Goal: Communication & Community: Answer question/provide support

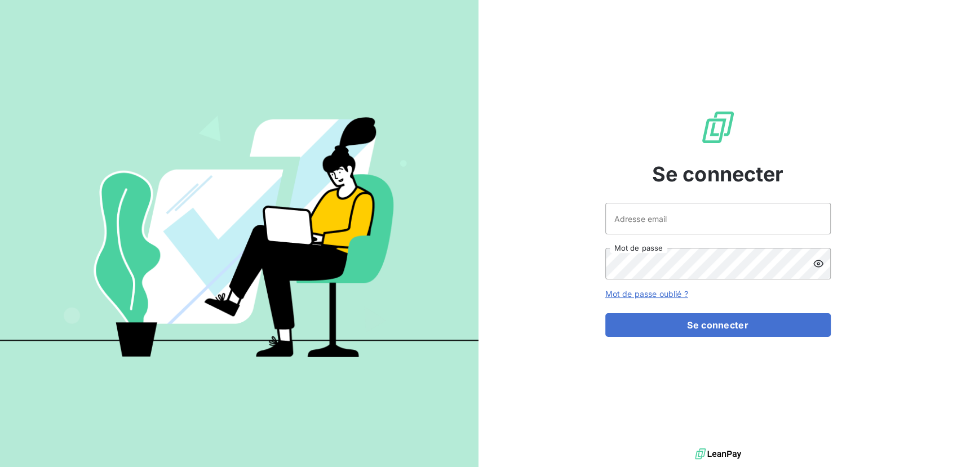
type input "[EMAIL_ADDRESS][PERSON_NAME][DOMAIN_NAME]"
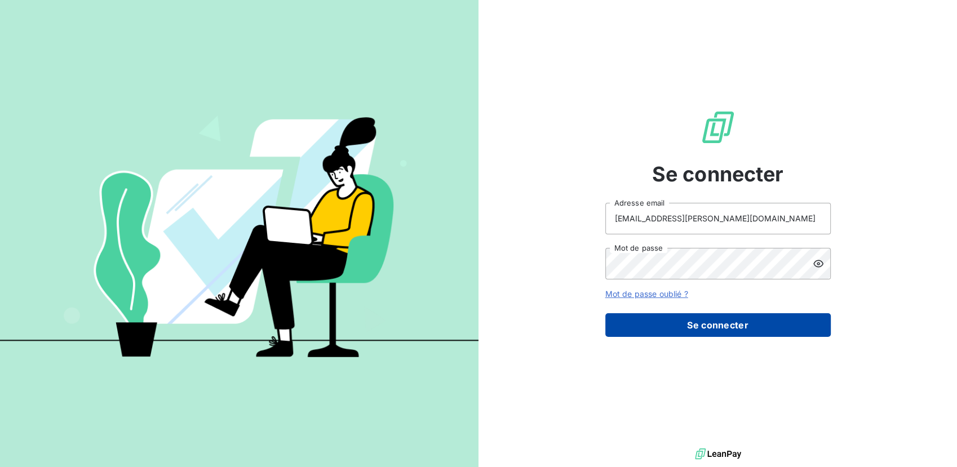
click at [700, 328] on button "Se connecter" at bounding box center [717, 325] width 225 height 24
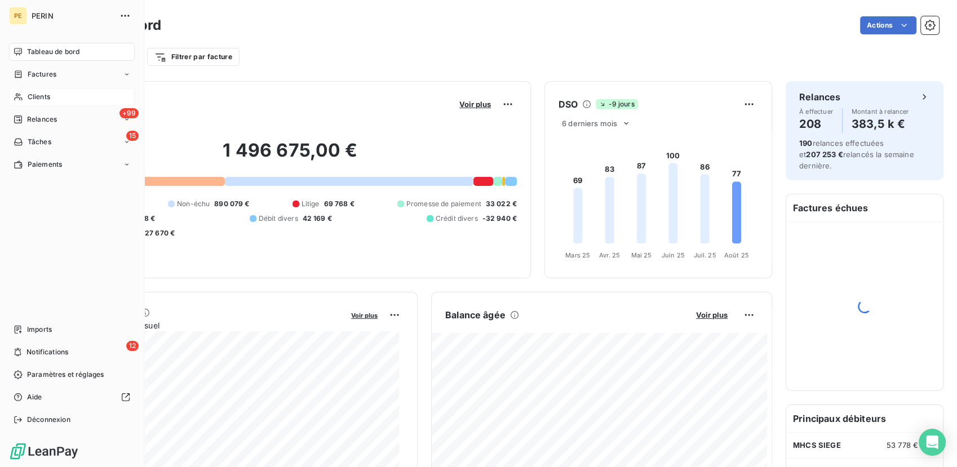
click at [57, 99] on div "Clients" at bounding box center [72, 97] width 126 height 18
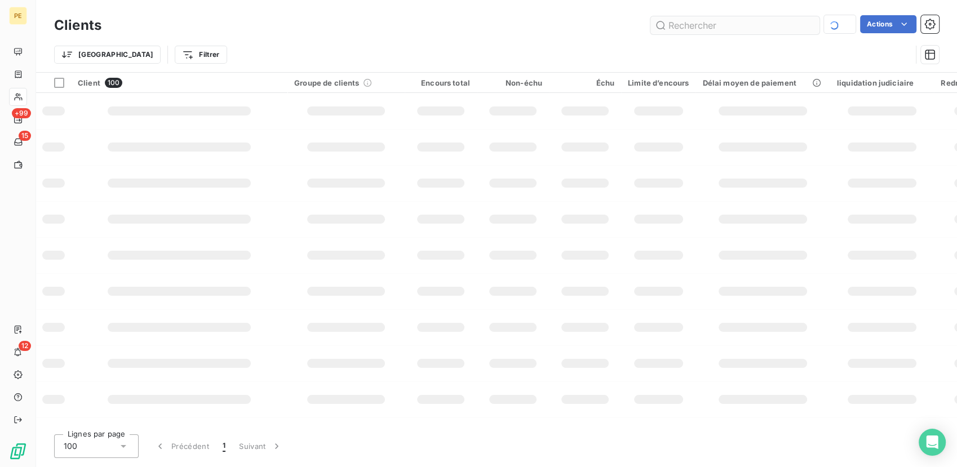
drag, startPoint x: 708, startPoint y: 18, endPoint x: 710, endPoint y: 24, distance: 6.1
click at [708, 20] on input "text" at bounding box center [734, 25] width 169 height 18
click at [710, 24] on input "text" at bounding box center [734, 25] width 169 height 18
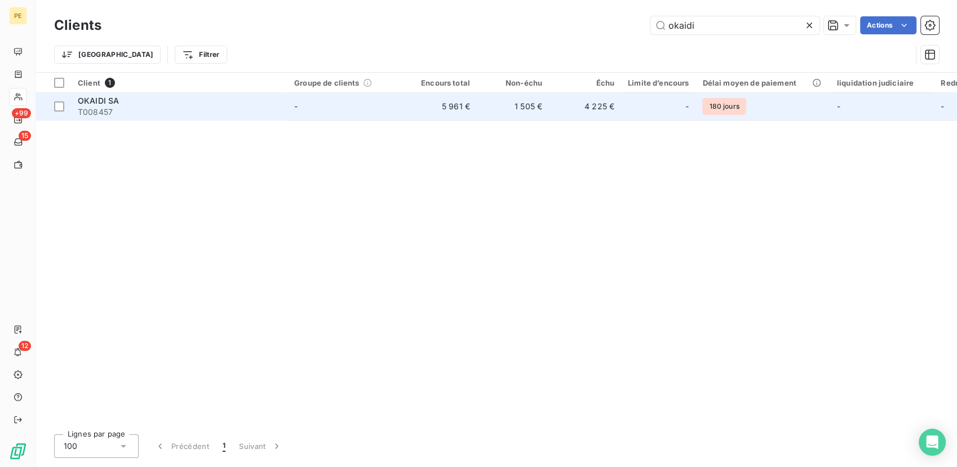
type input "okaidi"
click at [675, 108] on div at bounding box center [672, 106] width 18 height 18
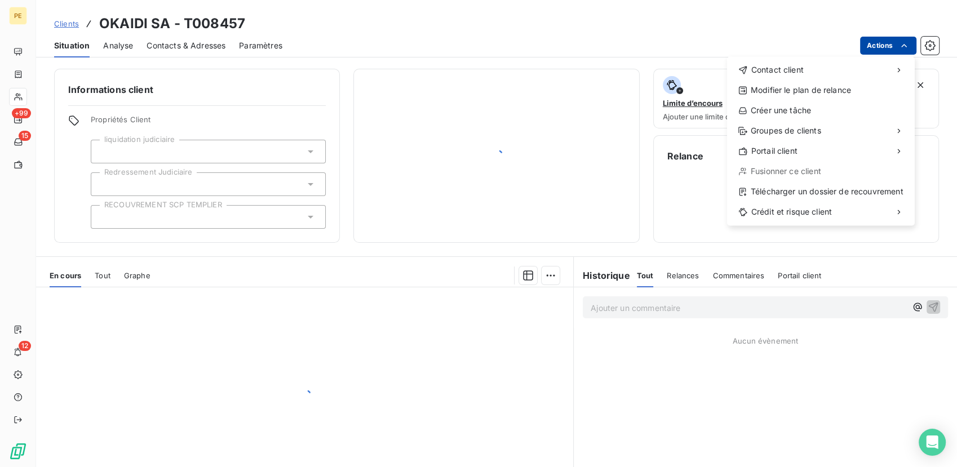
click at [892, 43] on html "PE +99 15 12 Clients OKAIDI SA - T008457 Situation Analyse Contacts & Adresses …" at bounding box center [478, 233] width 957 height 467
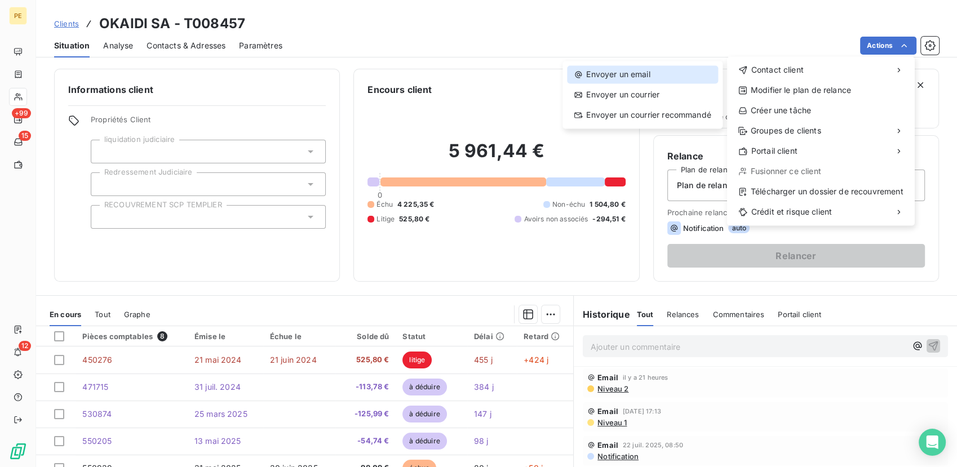
click at [626, 70] on div "Envoyer un email" at bounding box center [642, 74] width 151 height 18
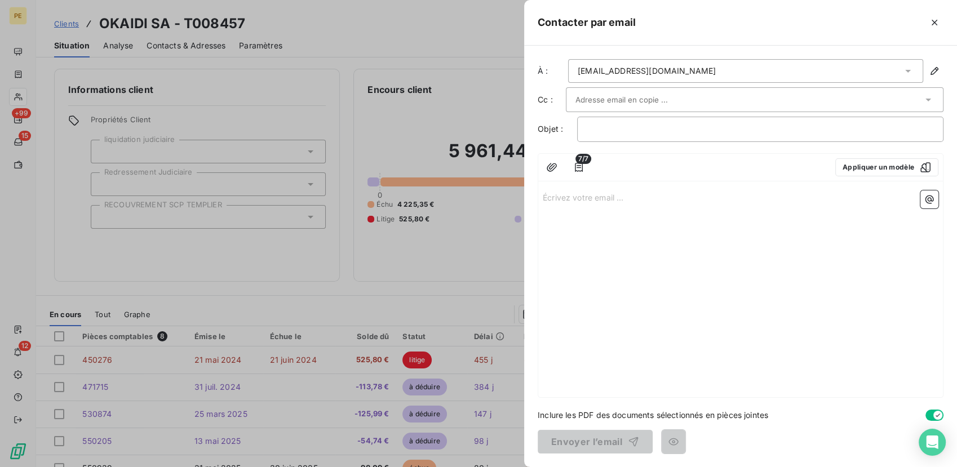
click at [668, 70] on div "kvangermee@okaidi.fr" at bounding box center [745, 71] width 355 height 24
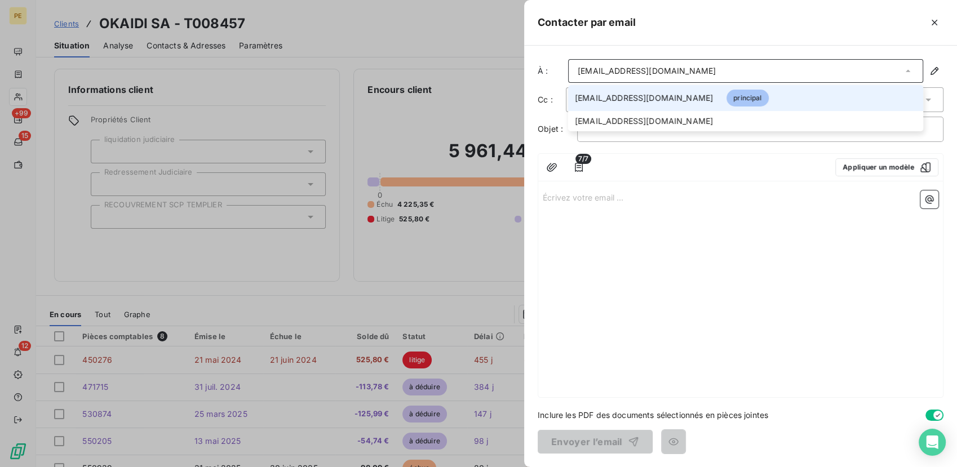
click at [668, 70] on div "kvangermee@okaidi.fr" at bounding box center [745, 71] width 355 height 24
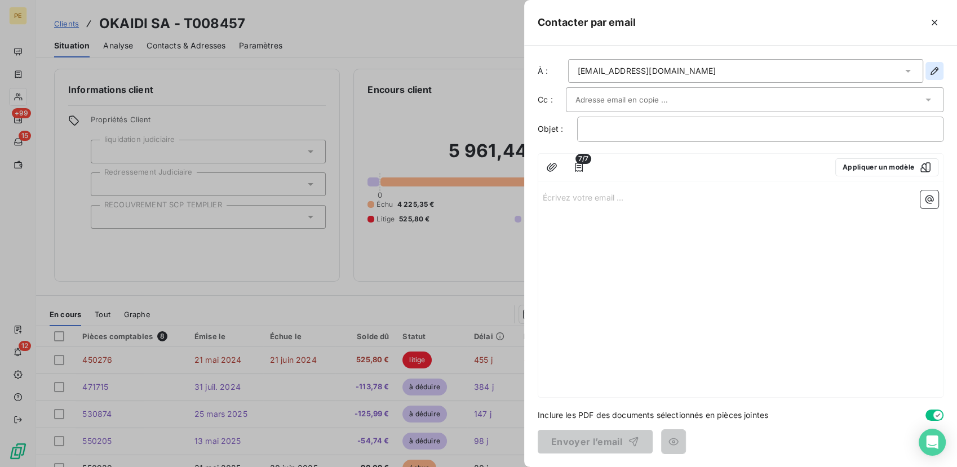
click at [934, 72] on icon "button" at bounding box center [933, 70] width 11 height 11
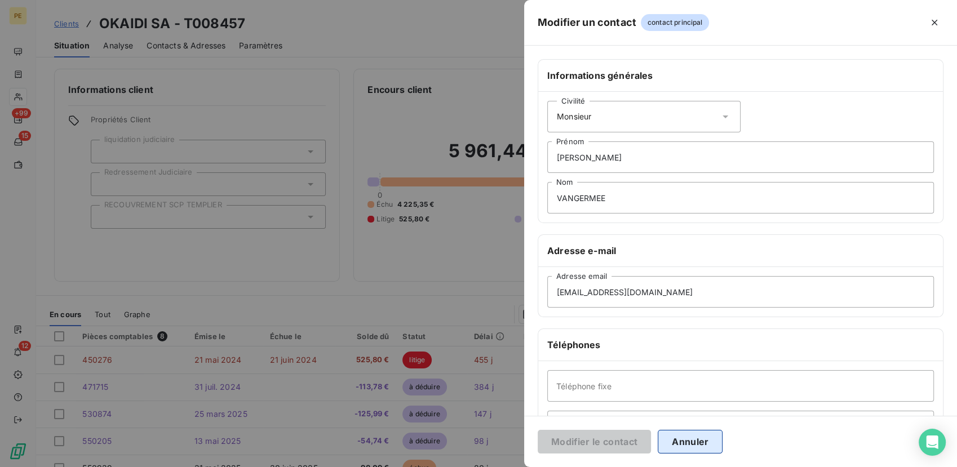
click at [694, 444] on button "Annuler" at bounding box center [689, 442] width 65 height 24
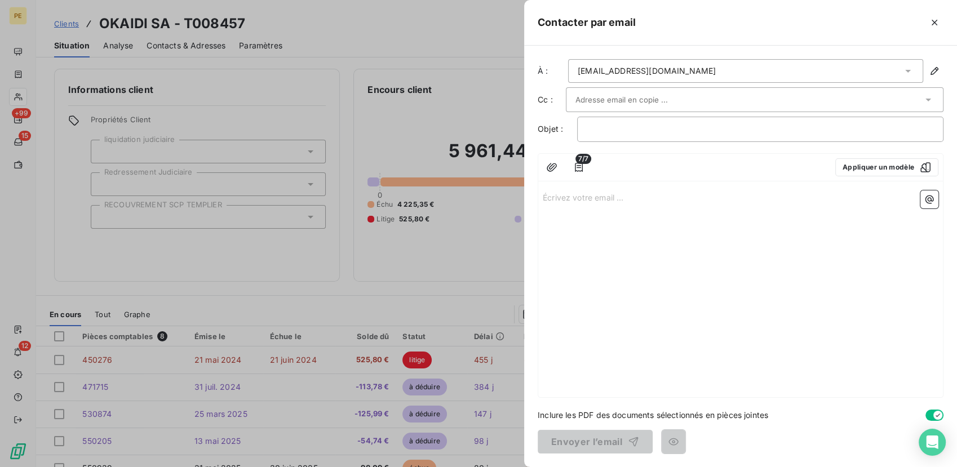
click at [665, 68] on div "kvangermee@okaidi.fr" at bounding box center [745, 71] width 355 height 24
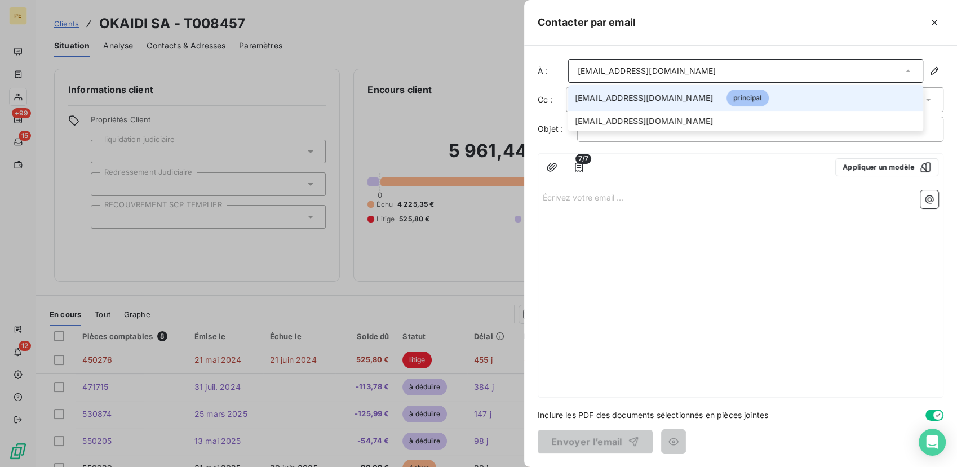
click at [666, 68] on div "kvangermee@okaidi.fr" at bounding box center [745, 71] width 355 height 24
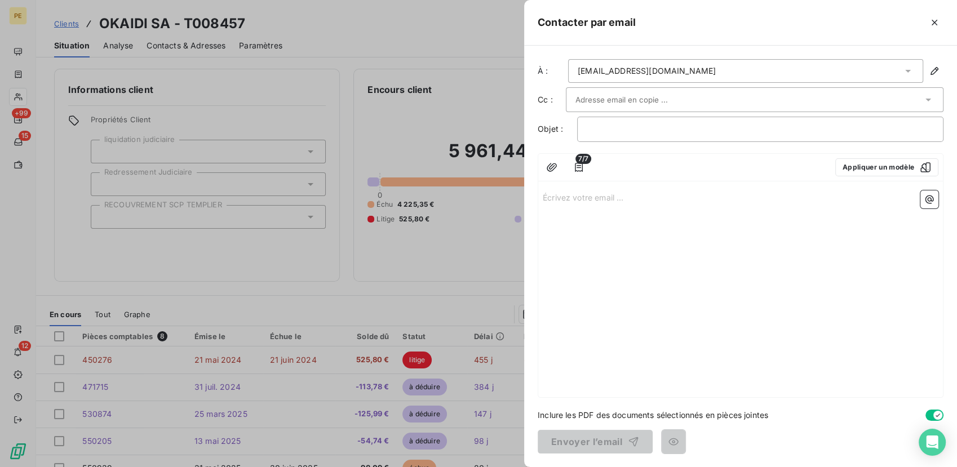
click at [659, 104] on input "text" at bounding box center [635, 99] width 121 height 17
drag, startPoint x: 658, startPoint y: 102, endPoint x: 646, endPoint y: 73, distance: 31.6
click at [646, 73] on div "kvangermee@okaidi.fr" at bounding box center [646, 70] width 138 height 11
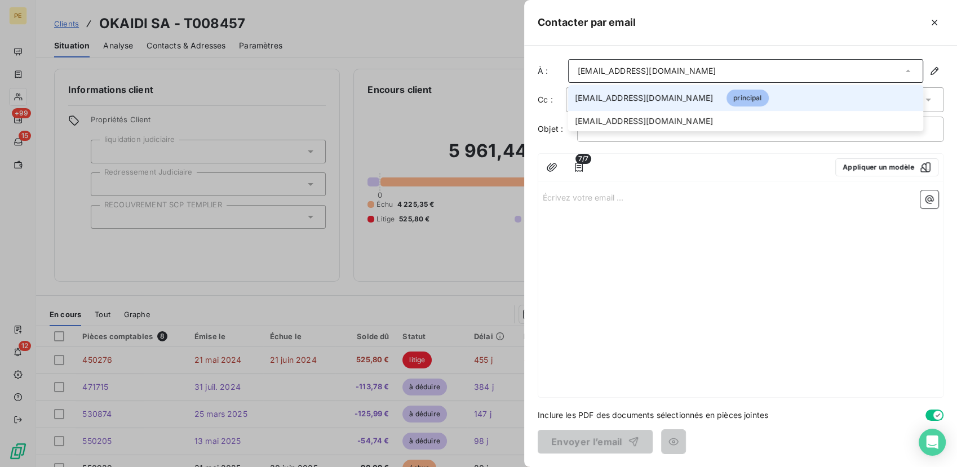
click at [648, 70] on div "kvangermee@okaidi.fr" at bounding box center [646, 70] width 138 height 11
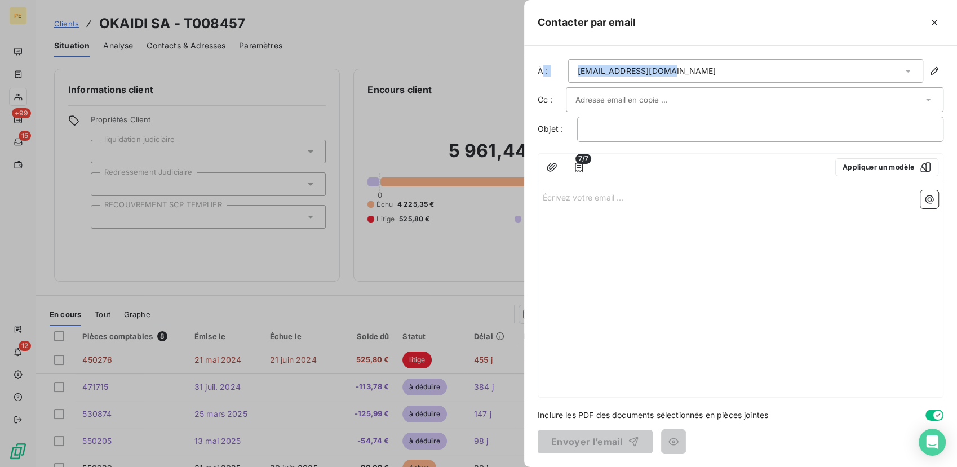
drag, startPoint x: 671, startPoint y: 70, endPoint x: 544, endPoint y: 71, distance: 127.3
click at [544, 71] on div "À : kvangermee@okaidi.fr" at bounding box center [740, 71] width 406 height 24
click at [699, 72] on div "kvangermee@okaidi.fr" at bounding box center [745, 71] width 355 height 24
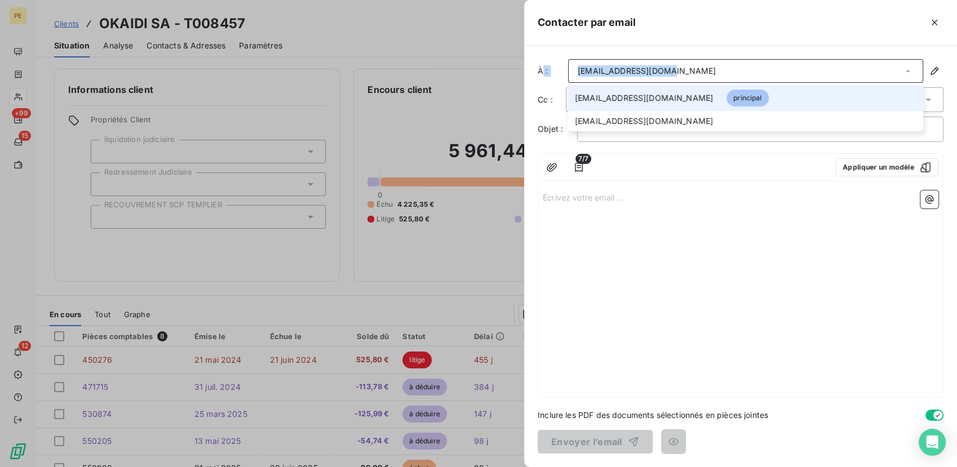
click at [681, 72] on div "kvangermee@okaidi.fr" at bounding box center [745, 71] width 355 height 24
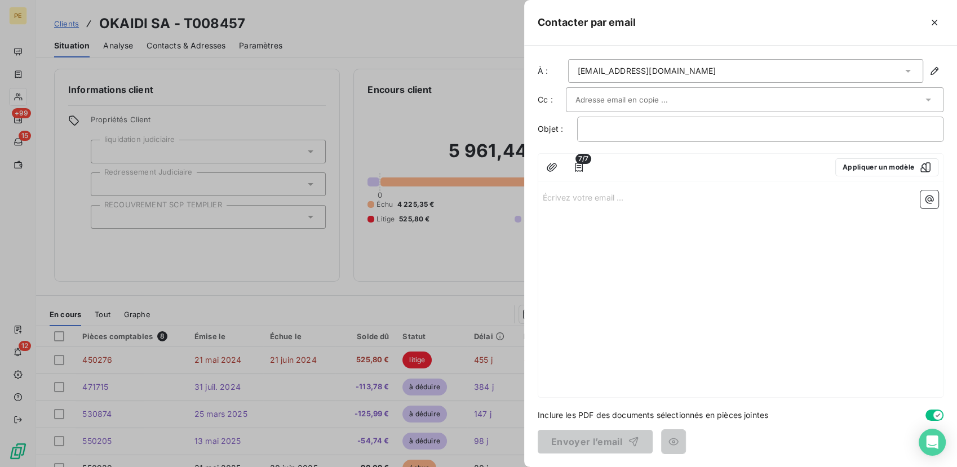
click at [676, 69] on div "kvangermee@okaidi.fr" at bounding box center [745, 71] width 355 height 24
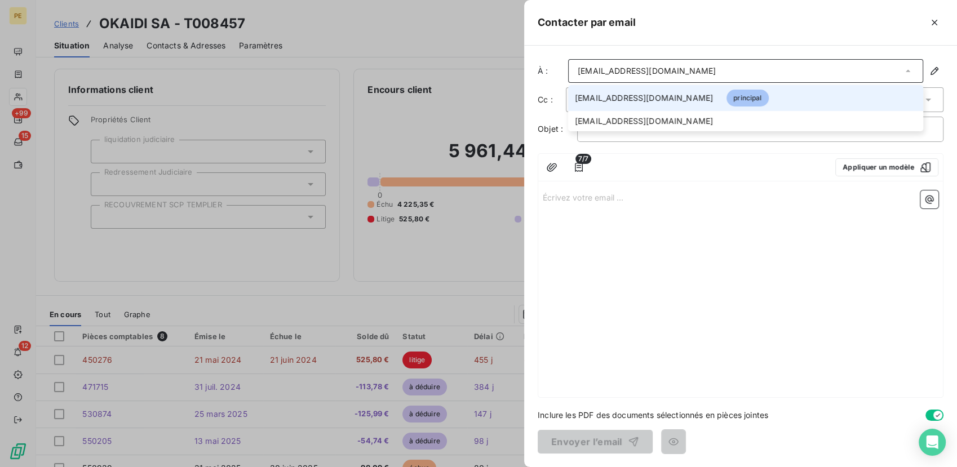
click at [676, 68] on div "kvangermee@okaidi.fr" at bounding box center [745, 71] width 355 height 24
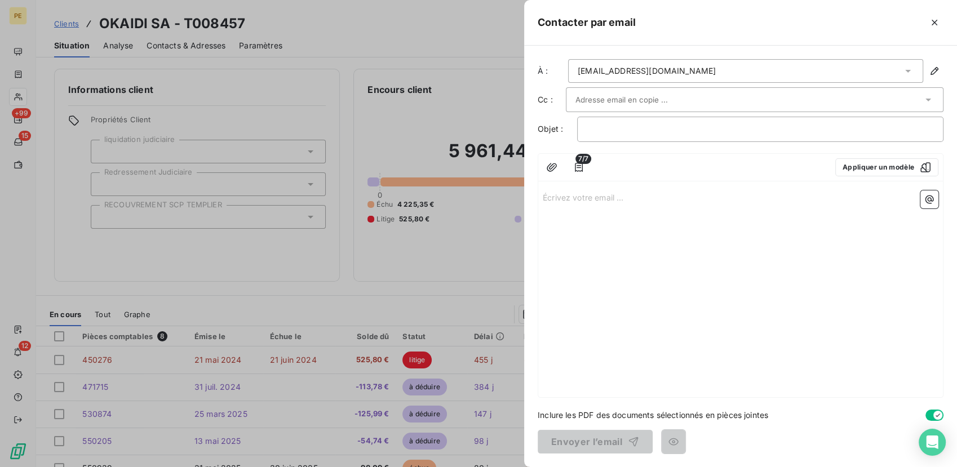
click at [676, 68] on div "kvangermee@okaidi.fr" at bounding box center [745, 71] width 355 height 24
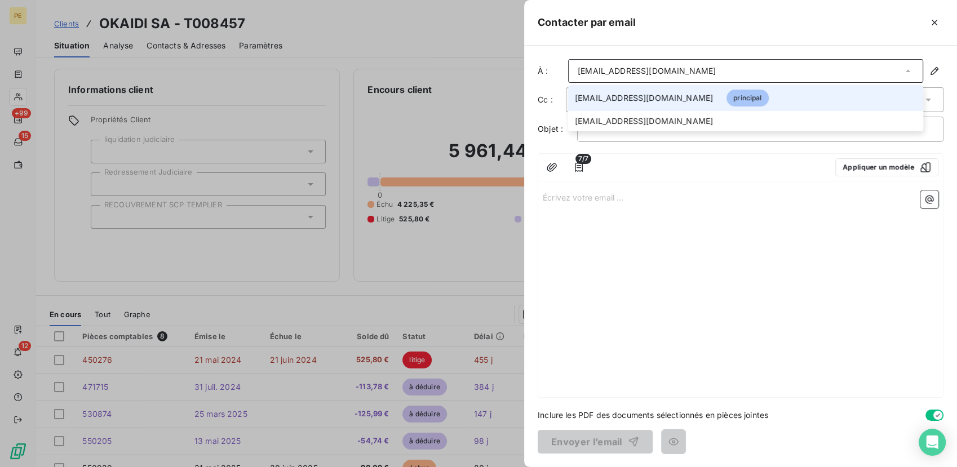
click at [697, 73] on div "kvangermee@okaidi.fr" at bounding box center [745, 71] width 355 height 24
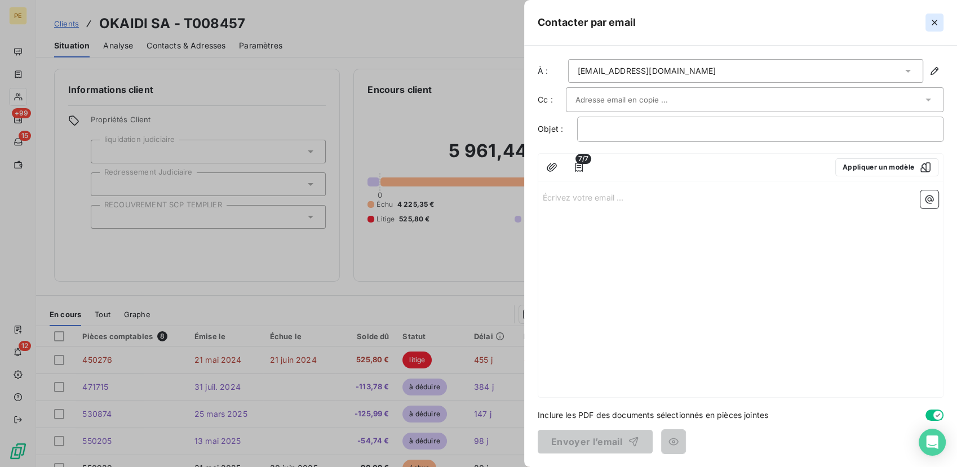
click at [932, 21] on icon "button" at bounding box center [933, 22] width 11 height 11
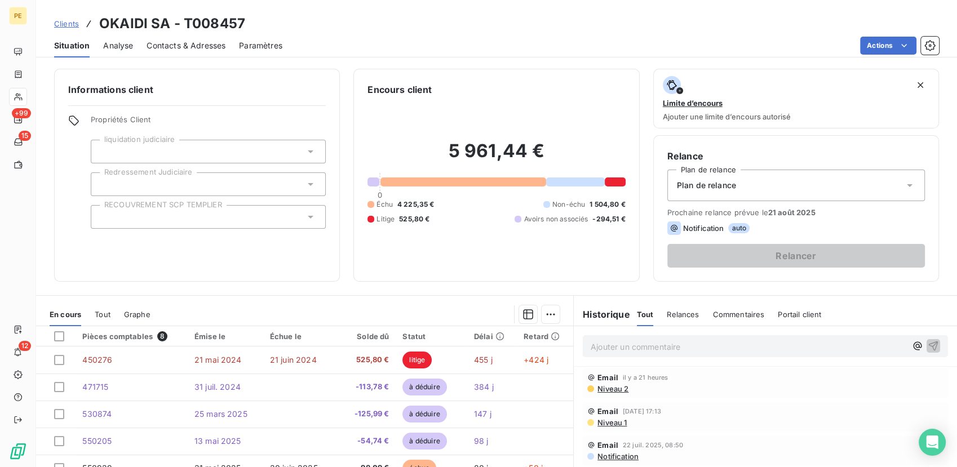
click at [170, 45] on span "Contacts & Adresses" at bounding box center [185, 45] width 79 height 11
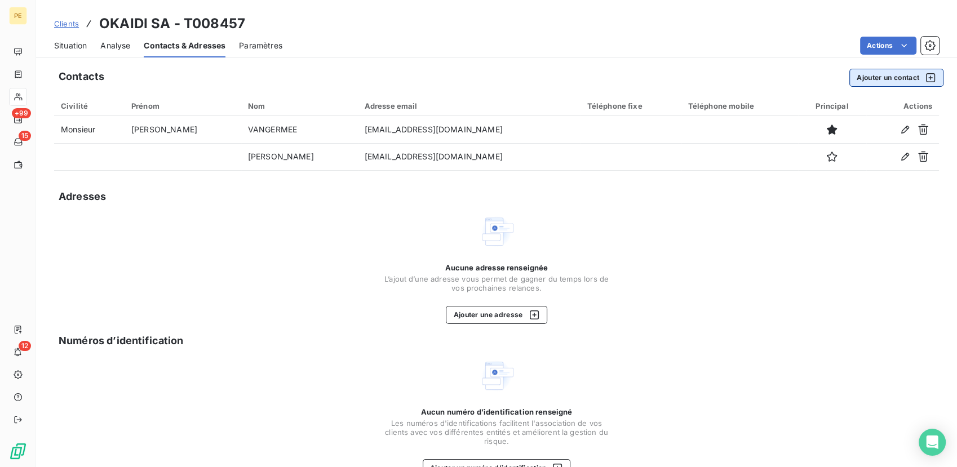
click at [892, 73] on button "Ajouter un contact" at bounding box center [896, 78] width 94 height 18
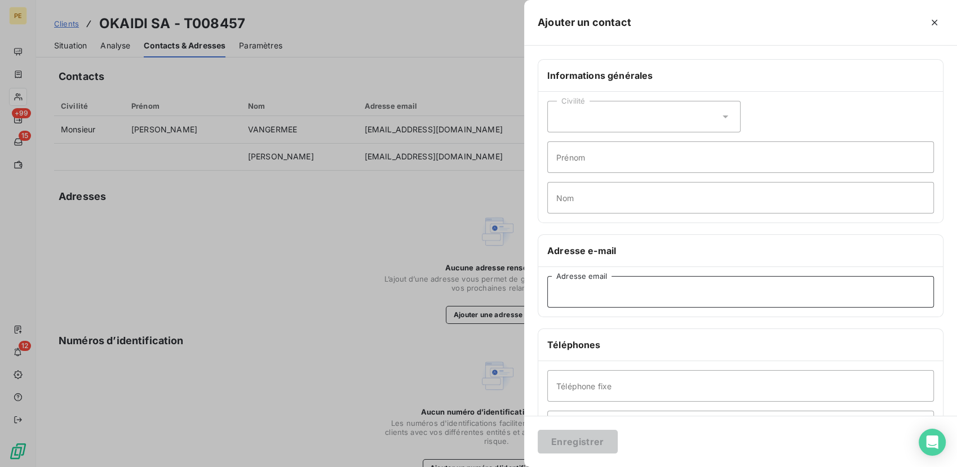
click at [594, 300] on input "Adresse email" at bounding box center [740, 292] width 386 height 32
paste input "Emmanuelle AMDOUR <eamdour@idgroup.com>"
drag, startPoint x: 638, startPoint y: 289, endPoint x: 528, endPoint y: 272, distance: 111.2
click at [528, 272] on div "Informations générales Civilité Prénom Nom Adresse e-mail Emmanuelle AMDOUR <ea…" at bounding box center [740, 309] width 433 height 500
type input "Emmanuelle AMDOUR <eamdour@idgroup.com>"
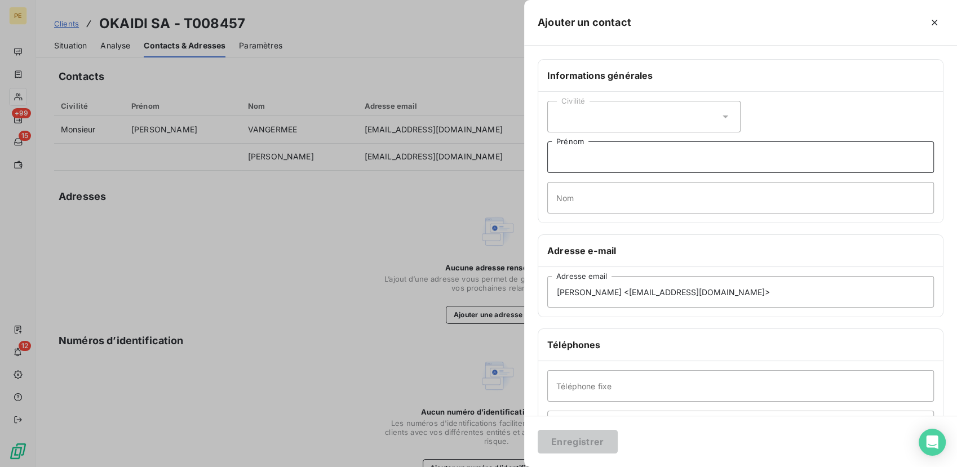
click at [640, 161] on input "Prénom" at bounding box center [740, 157] width 386 height 32
click at [599, 189] on input "Nom" at bounding box center [740, 198] width 386 height 32
paste input "Emmanuelle AMDOUR"
type input "Emmanuelle AMDOUR"
drag, startPoint x: 649, startPoint y: 292, endPoint x: 534, endPoint y: 273, distance: 116.5
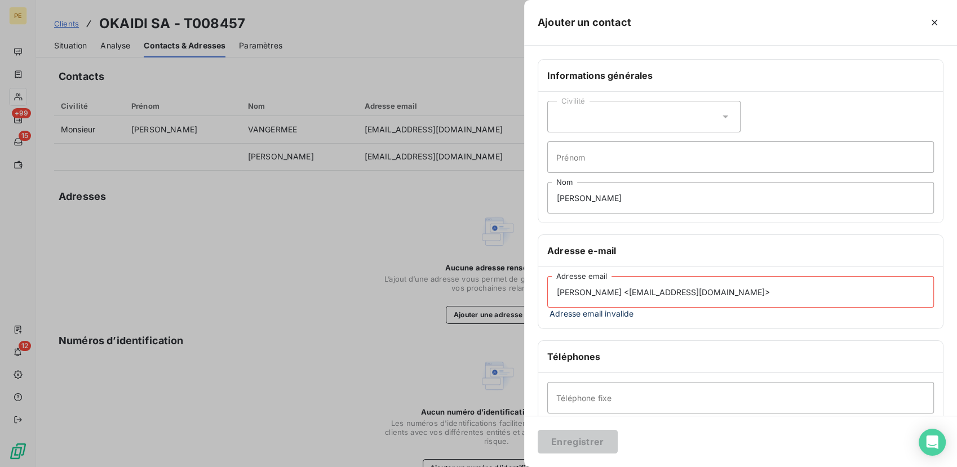
click at [534, 273] on div "Informations générales Civilité Prénom Emmanuelle AMDOUR Nom Adresse e-mail Emm…" at bounding box center [740, 315] width 433 height 512
click at [656, 296] on input "eamdour@idgroup.com>" at bounding box center [740, 292] width 386 height 32
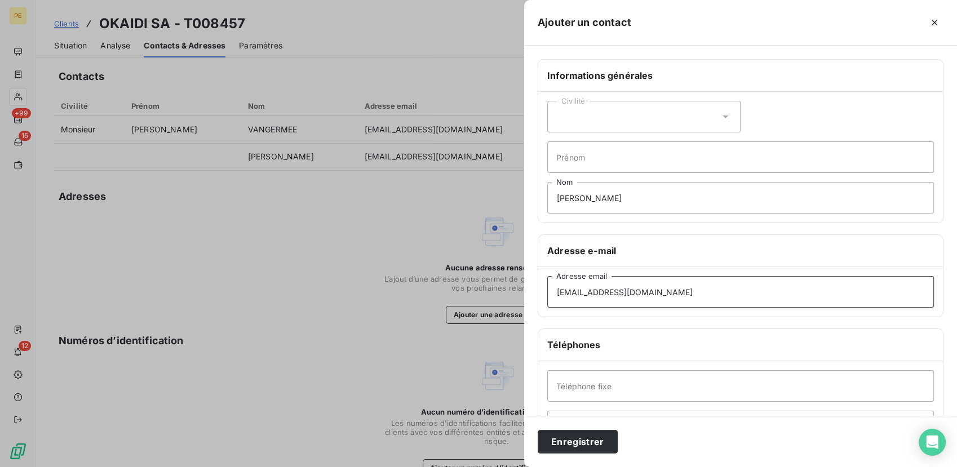
type input "eamdour@idgroup.com"
click at [608, 112] on div "Civilité" at bounding box center [643, 117] width 193 height 32
click at [609, 149] on li "Madame" at bounding box center [643, 145] width 193 height 20
click at [572, 446] on button "Enregistrer" at bounding box center [577, 442] width 80 height 24
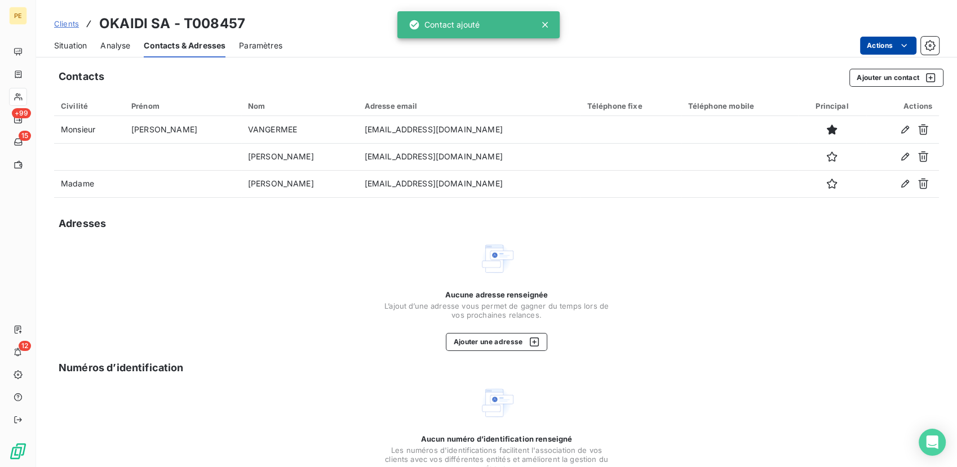
click at [877, 46] on html "PE +99 15 12 Clients OKAIDI SA - T008457 Situation Analyse Contacts & Adresses …" at bounding box center [478, 233] width 957 height 467
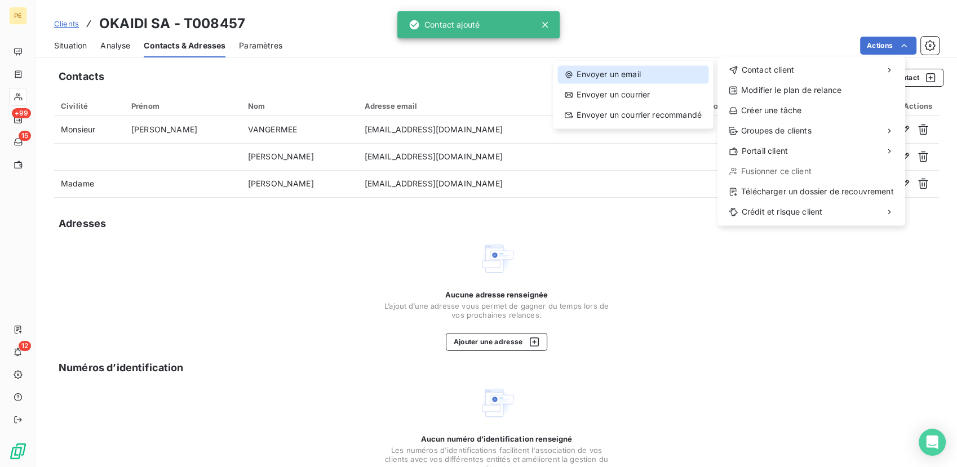
click at [583, 75] on div "Envoyer un email" at bounding box center [632, 74] width 151 height 18
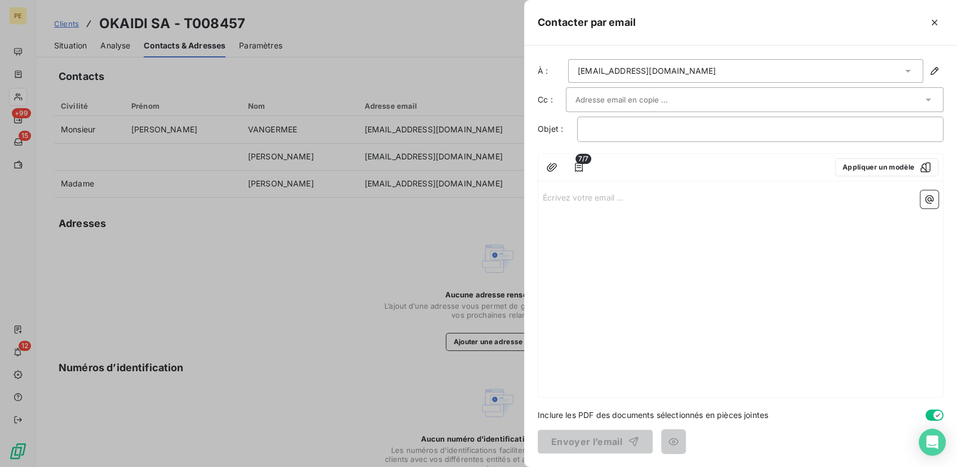
click at [630, 65] on div "kvangermee@okaidi.fr" at bounding box center [646, 70] width 138 height 11
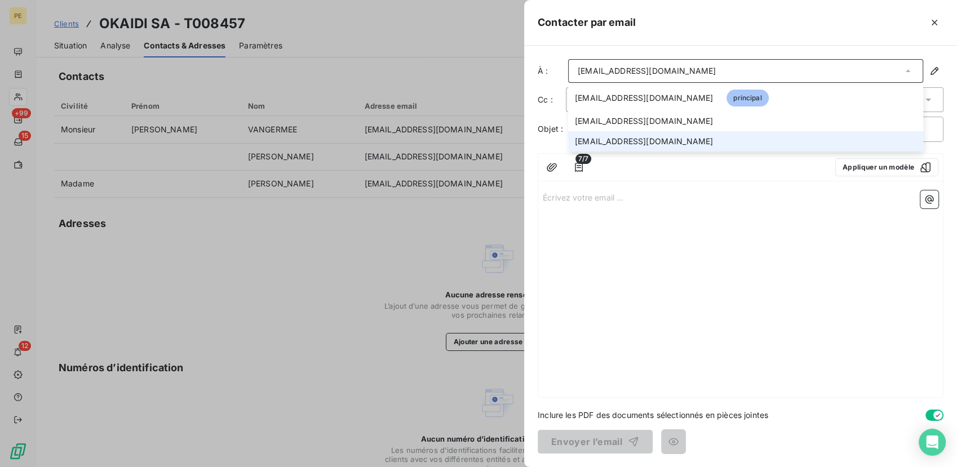
click at [624, 141] on span "eamdour@idgroup.com" at bounding box center [644, 141] width 138 height 11
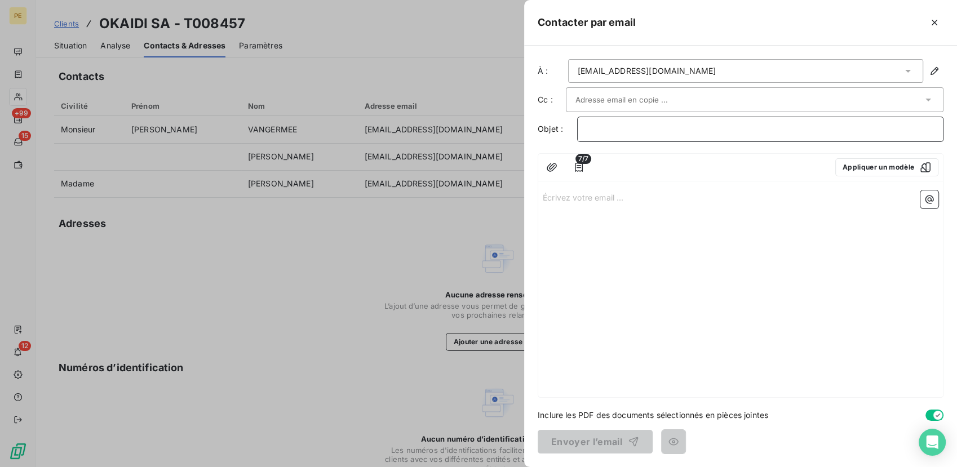
click at [612, 128] on p "﻿" at bounding box center [759, 129] width 347 height 13
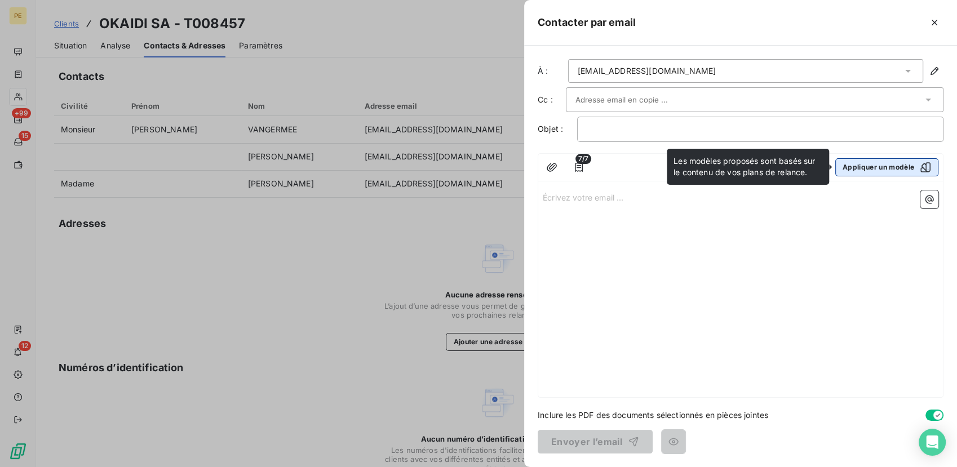
click at [913, 165] on button "Appliquer un modèle" at bounding box center [886, 167] width 103 height 18
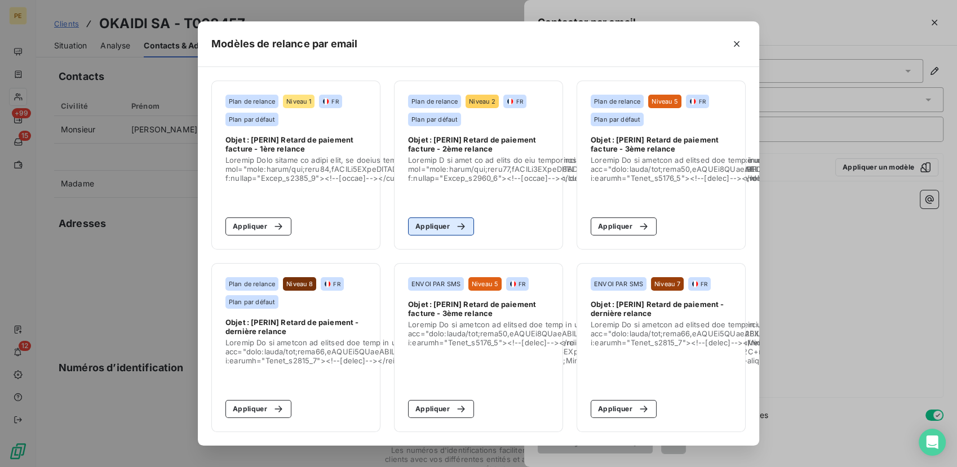
click at [443, 223] on button "Appliquer" at bounding box center [441, 226] width 66 height 18
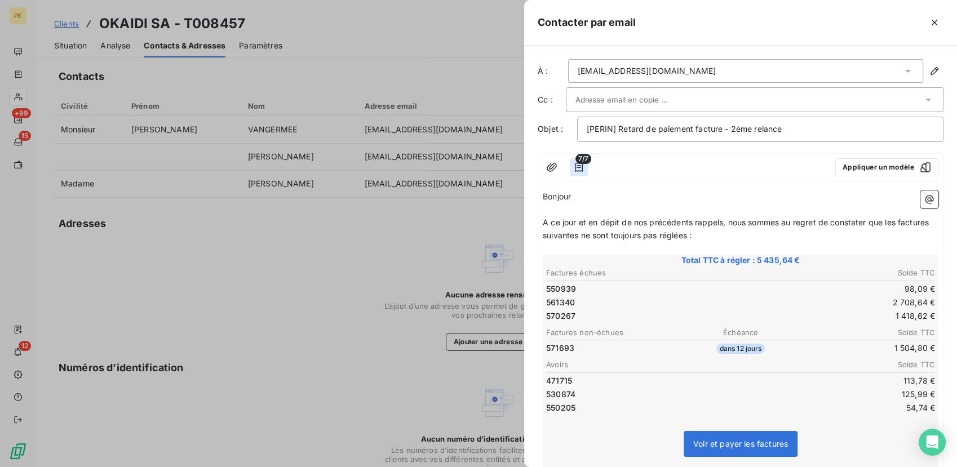
click at [577, 165] on icon "button" at bounding box center [578, 167] width 11 height 11
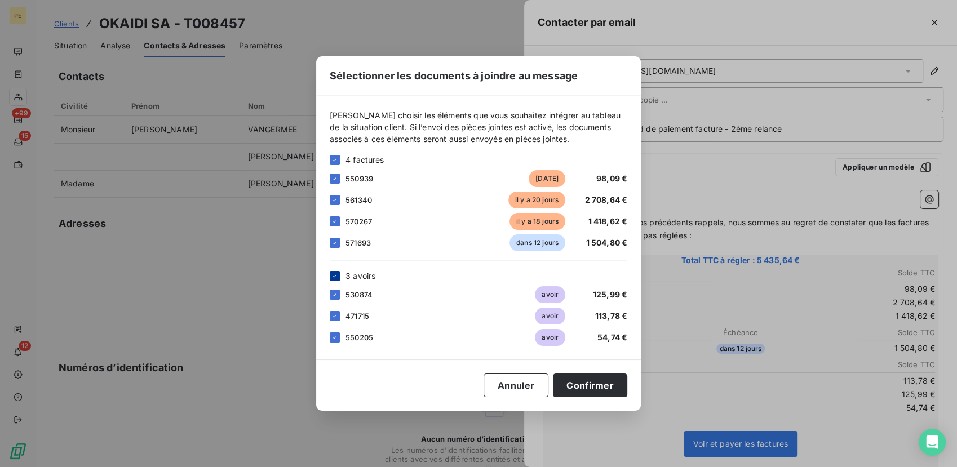
click at [335, 278] on icon at bounding box center [334, 276] width 7 height 7
click at [593, 384] on button "Confirmer" at bounding box center [590, 386] width 74 height 24
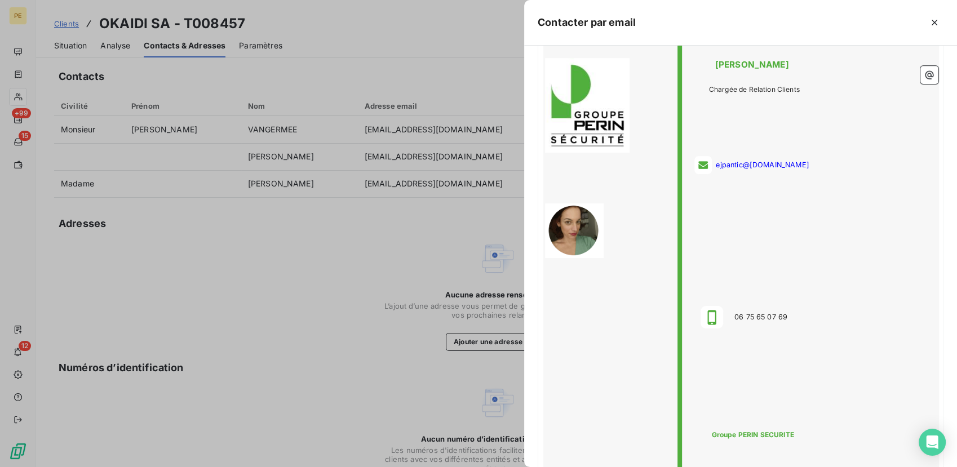
scroll to position [984, 0]
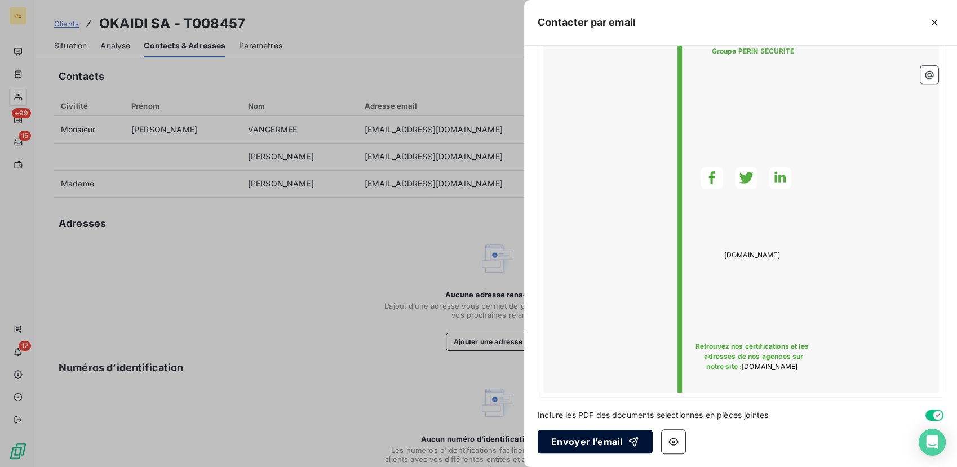
click at [582, 441] on button "Envoyer l’email" at bounding box center [594, 442] width 115 height 24
